Goal: Task Accomplishment & Management: Manage account settings

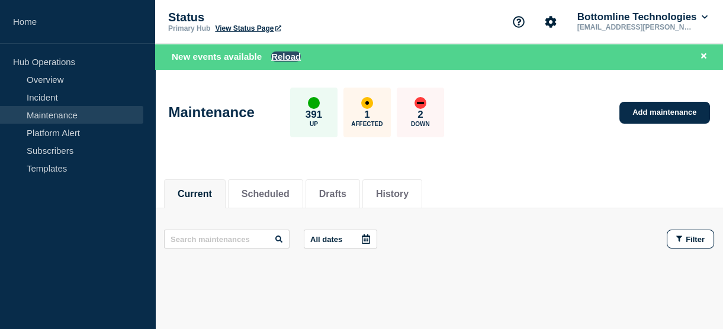
click at [281, 59] on button "Reload" at bounding box center [286, 57] width 30 height 10
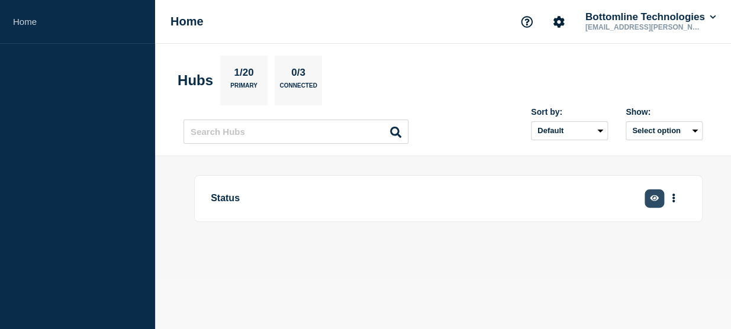
click at [650, 194] on icon "button" at bounding box center [654, 198] width 9 height 8
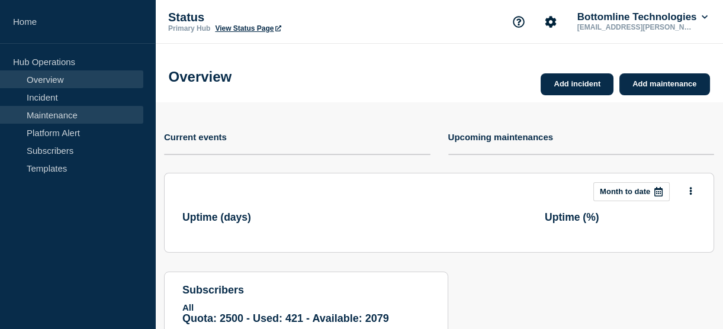
click at [56, 117] on link "Maintenance" at bounding box center [71, 115] width 143 height 18
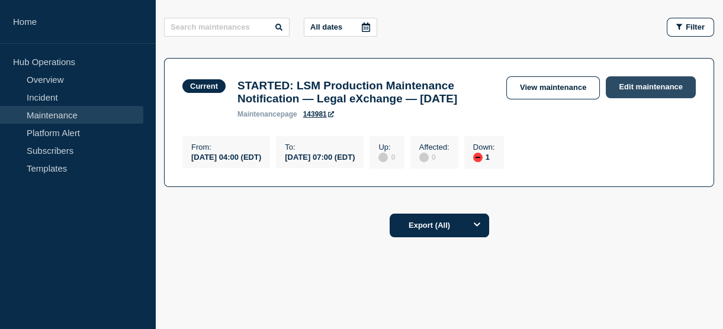
scroll to position [184, 0]
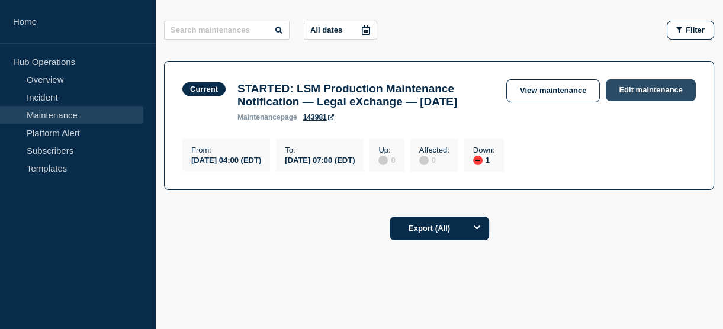
click at [622, 82] on link "Edit maintenance" at bounding box center [651, 90] width 90 height 22
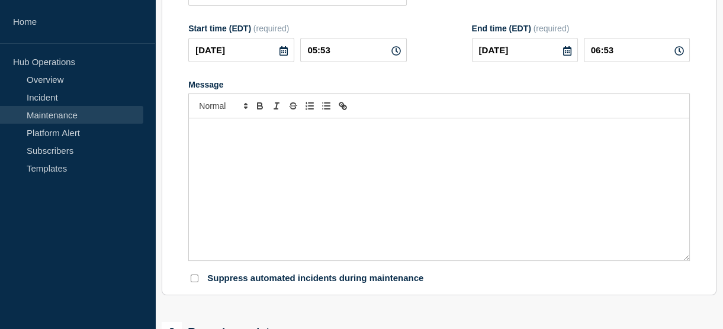
type input "STARTED: LSM Production Maintenance Notification — Legal eXchange — [DATE]"
type input "04:00"
type input "07:00"
checkbox input "true"
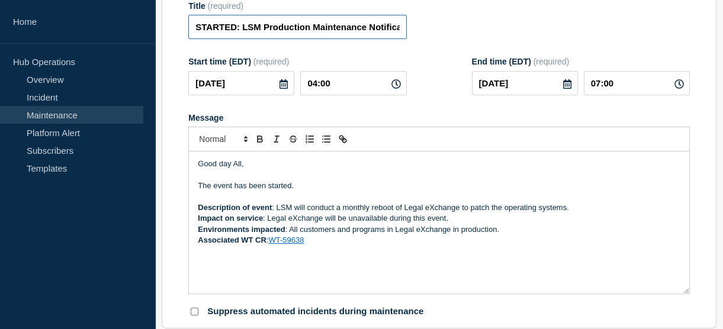
drag, startPoint x: 234, startPoint y: 37, endPoint x: 175, endPoint y: 37, distance: 59.2
click at [175, 37] on section "Title (required) STARTED: LSM Production Maintenance Notification — Legal eXcha…" at bounding box center [439, 159] width 555 height 339
type input "COMPLETED: LSM Production Maintenance Notification — Legal eXchange — September…"
click at [276, 191] on p "The event has been started." at bounding box center [439, 186] width 483 height 11
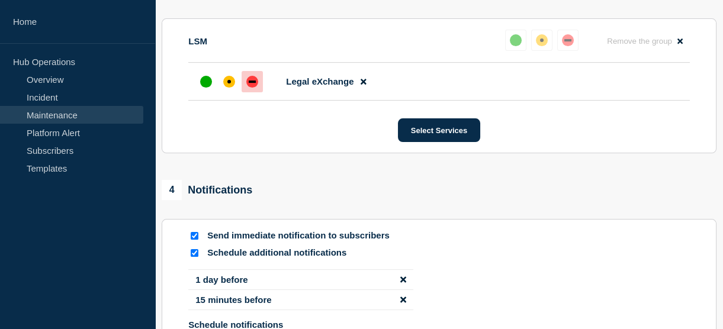
scroll to position [666, 0]
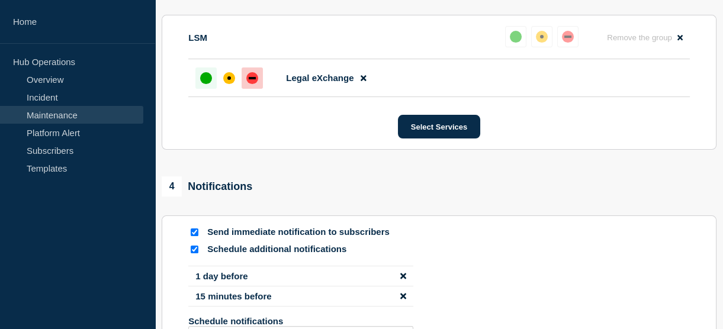
click at [204, 84] on div "up" at bounding box center [206, 78] width 12 height 12
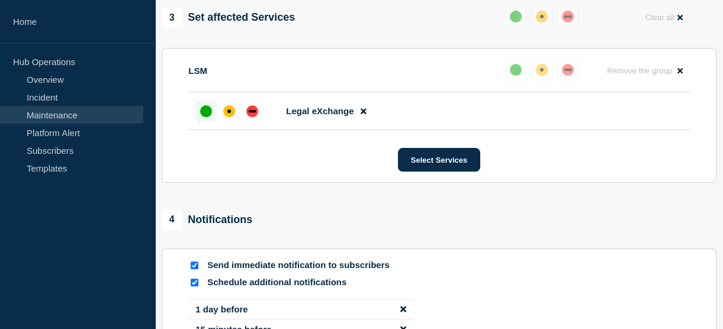
scroll to position [836, 0]
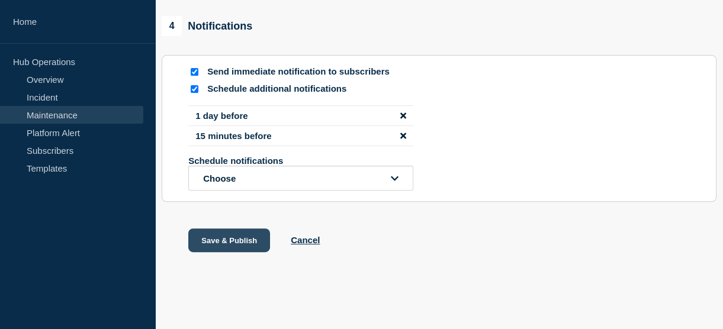
click at [229, 240] on button "Save & Publish" at bounding box center [229, 241] width 82 height 24
